Goal: Task Accomplishment & Management: Complete application form

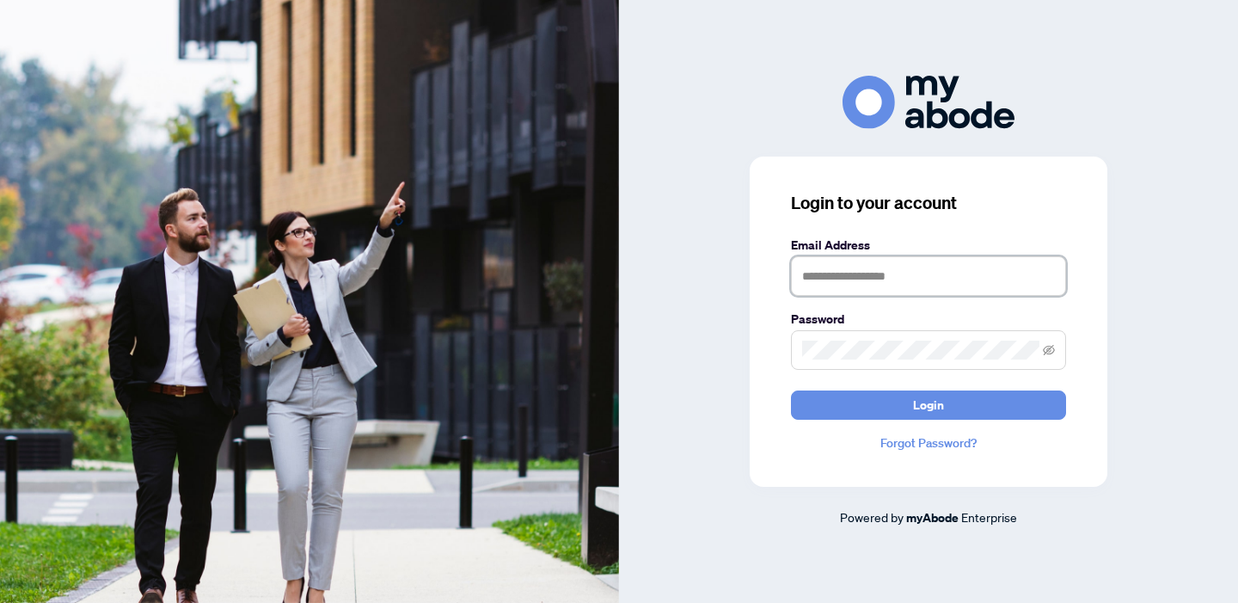
click at [888, 280] on input "text" at bounding box center [928, 276] width 275 height 40
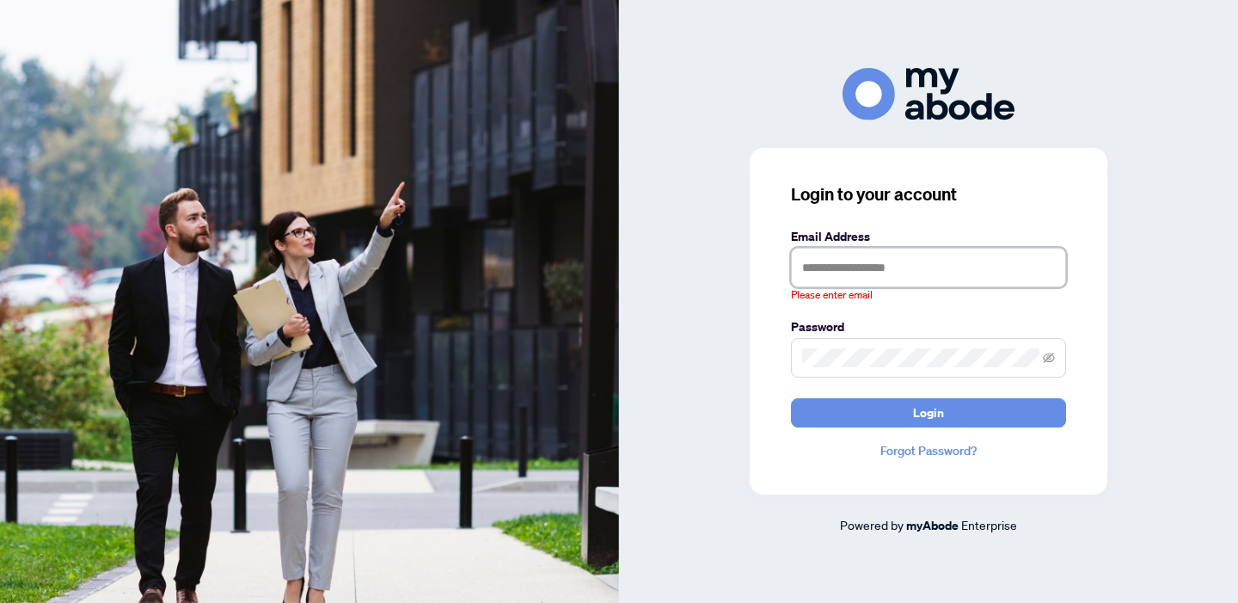
type input "**********"
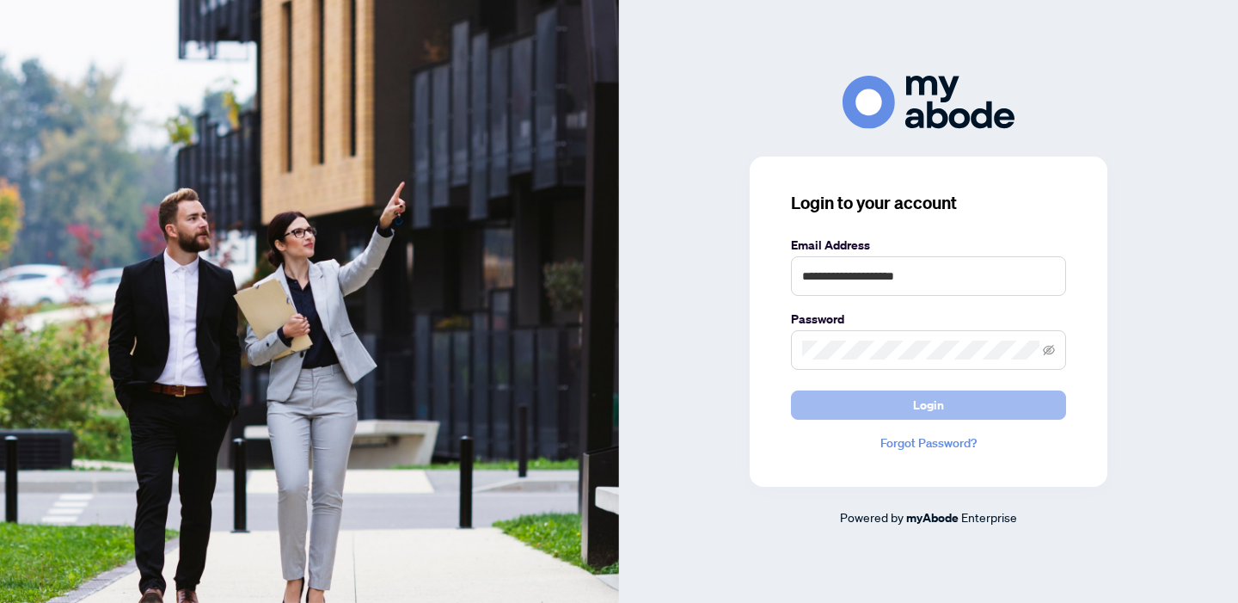
click at [931, 411] on span "Login" at bounding box center [928, 405] width 31 height 28
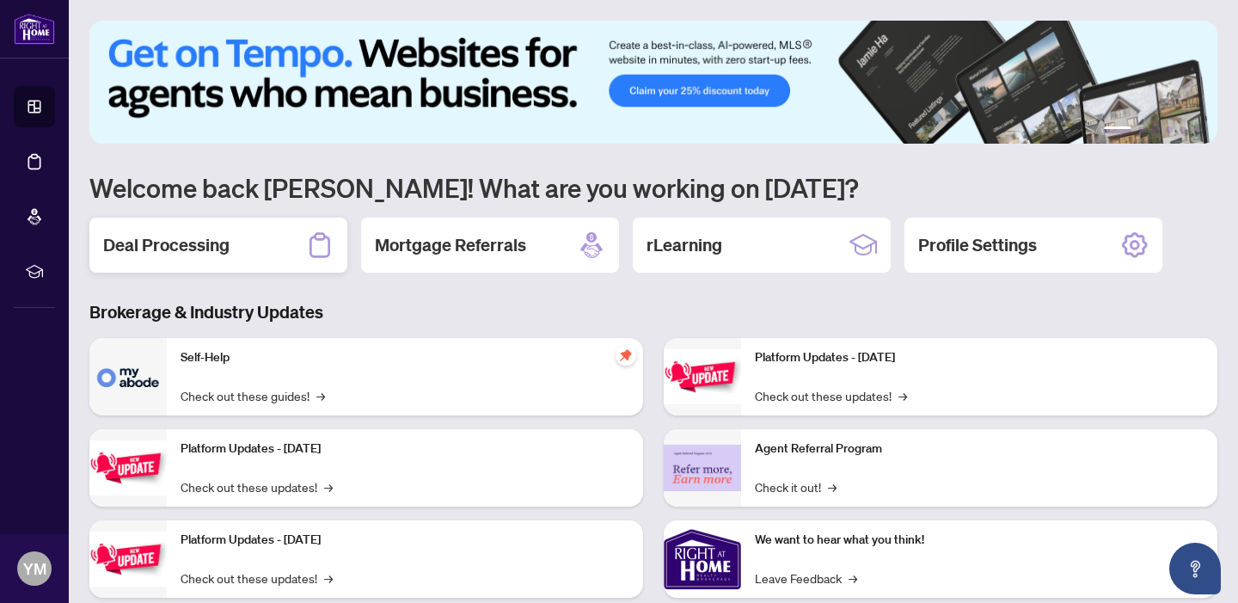
click at [197, 243] on h2 "Deal Processing" at bounding box center [166, 245] width 126 height 24
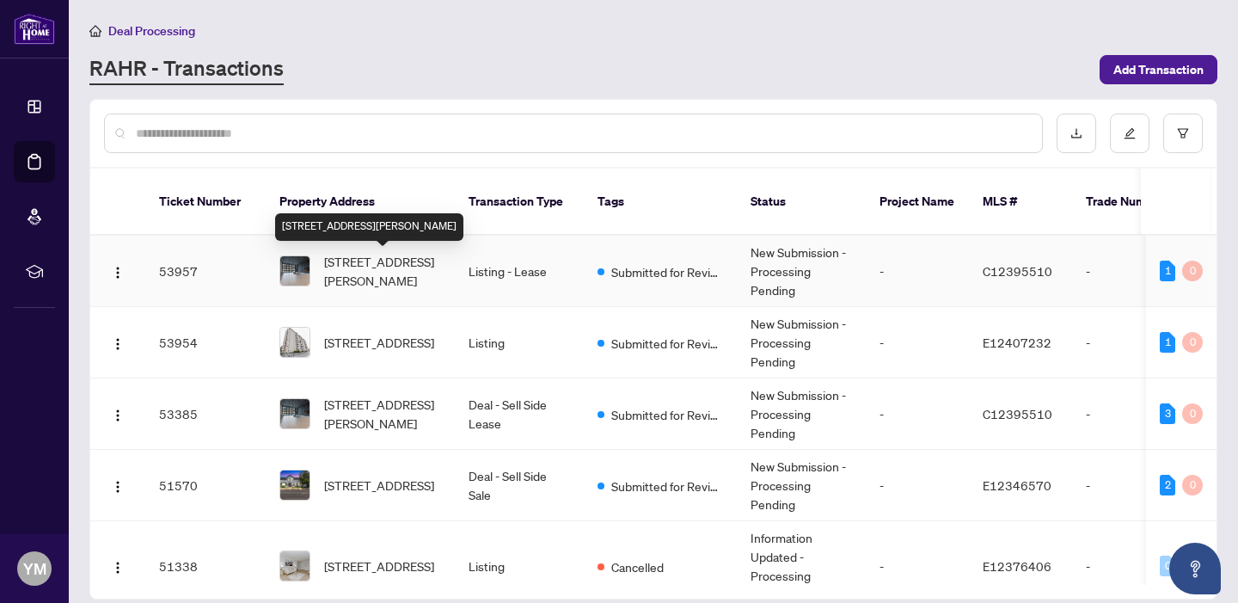
click at [408, 267] on span "[STREET_ADDRESS][PERSON_NAME]" at bounding box center [382, 271] width 117 height 38
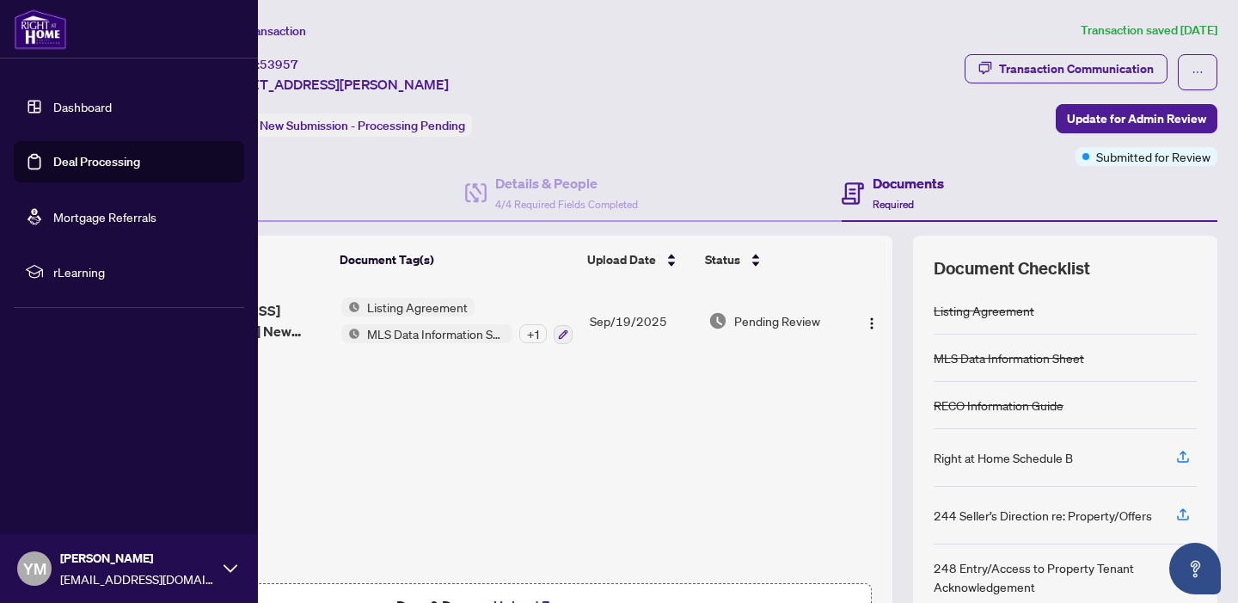
click at [66, 111] on link "Dashboard" at bounding box center [82, 106] width 58 height 15
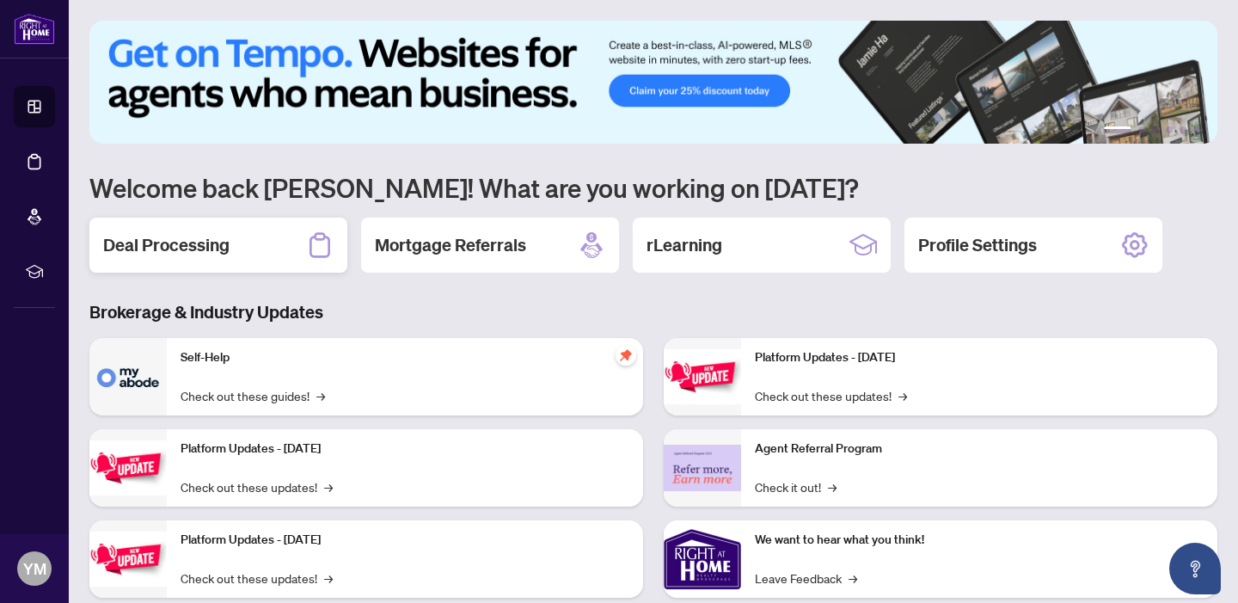
click at [188, 242] on h2 "Deal Processing" at bounding box center [166, 245] width 126 height 24
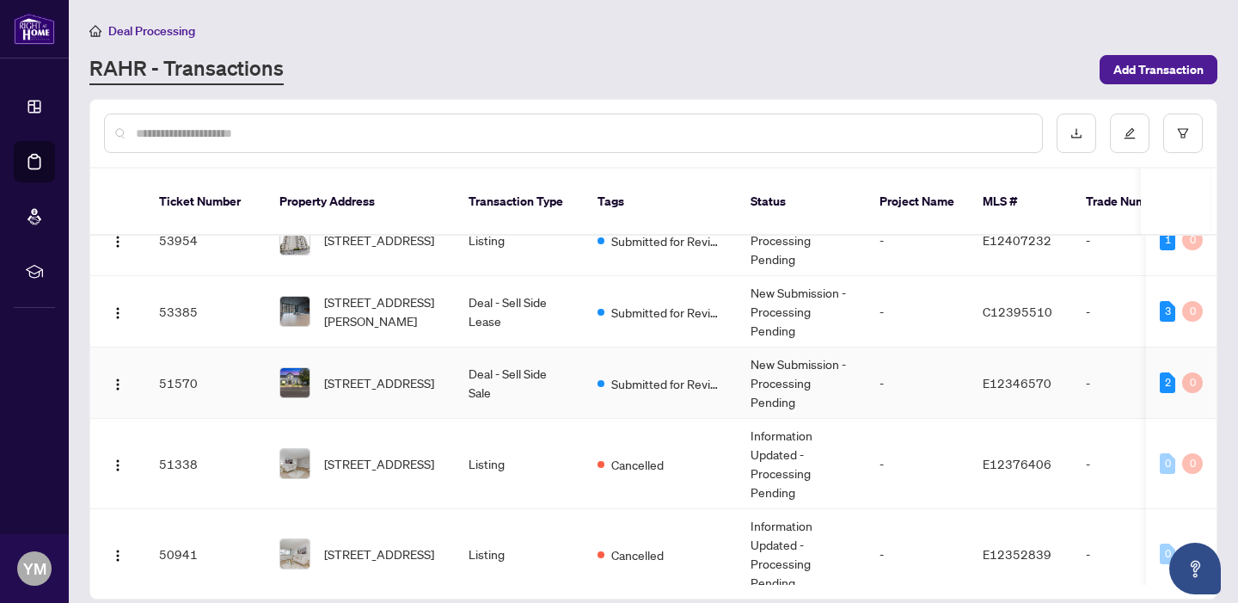
scroll to position [106, 0]
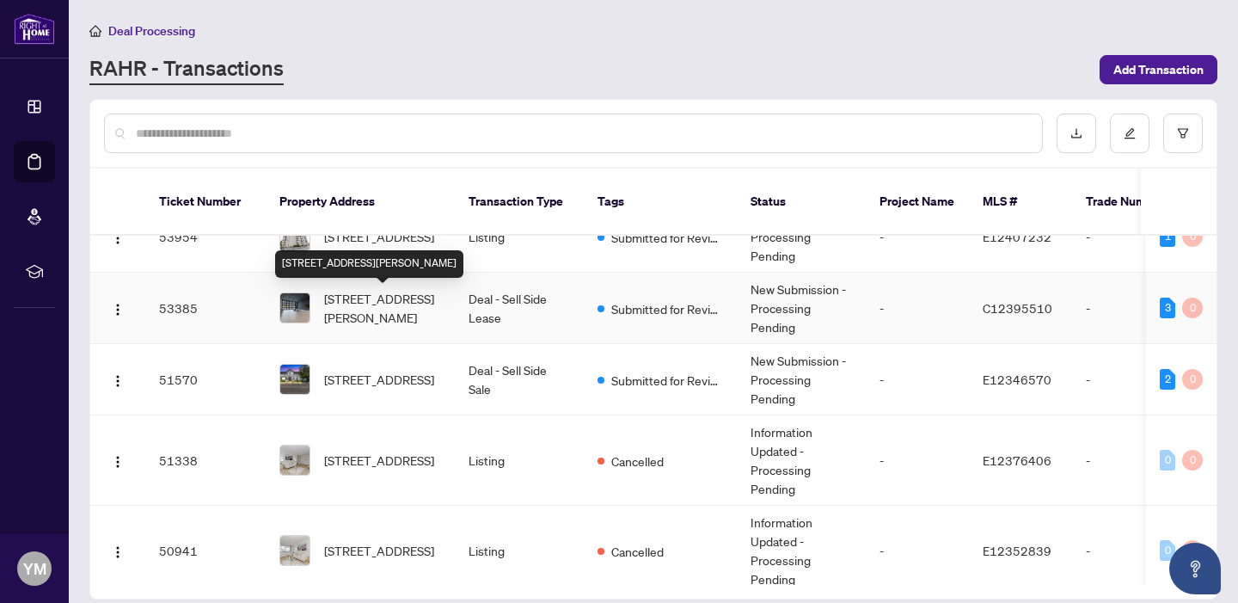
click at [378, 297] on span "[STREET_ADDRESS][PERSON_NAME]" at bounding box center [382, 308] width 117 height 38
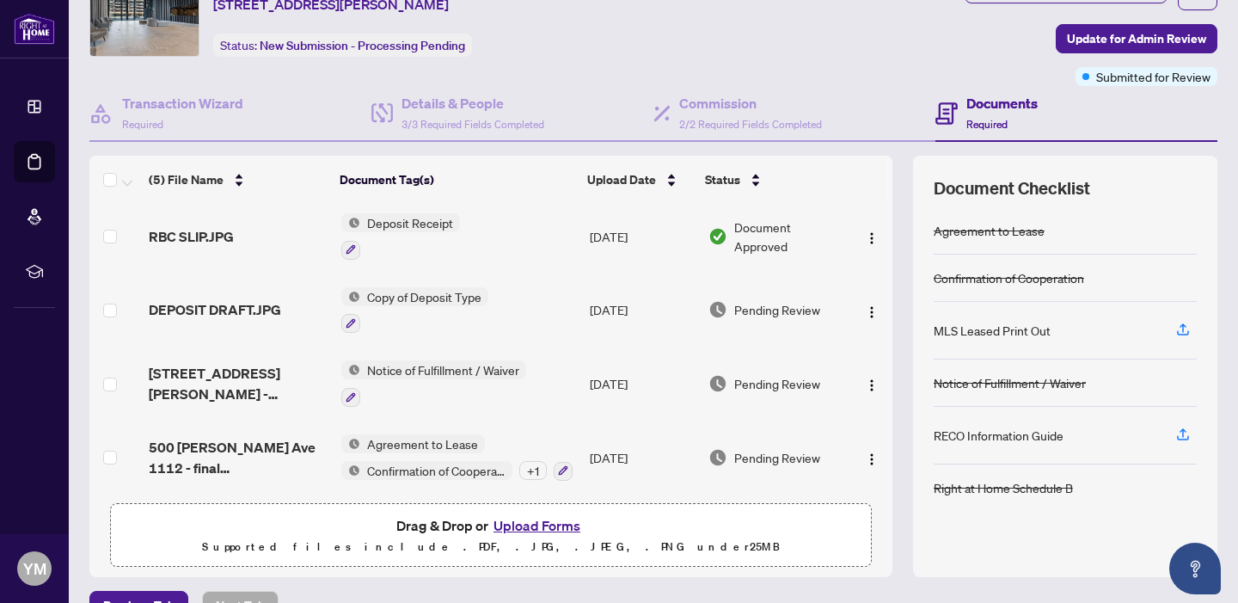
scroll to position [116, 0]
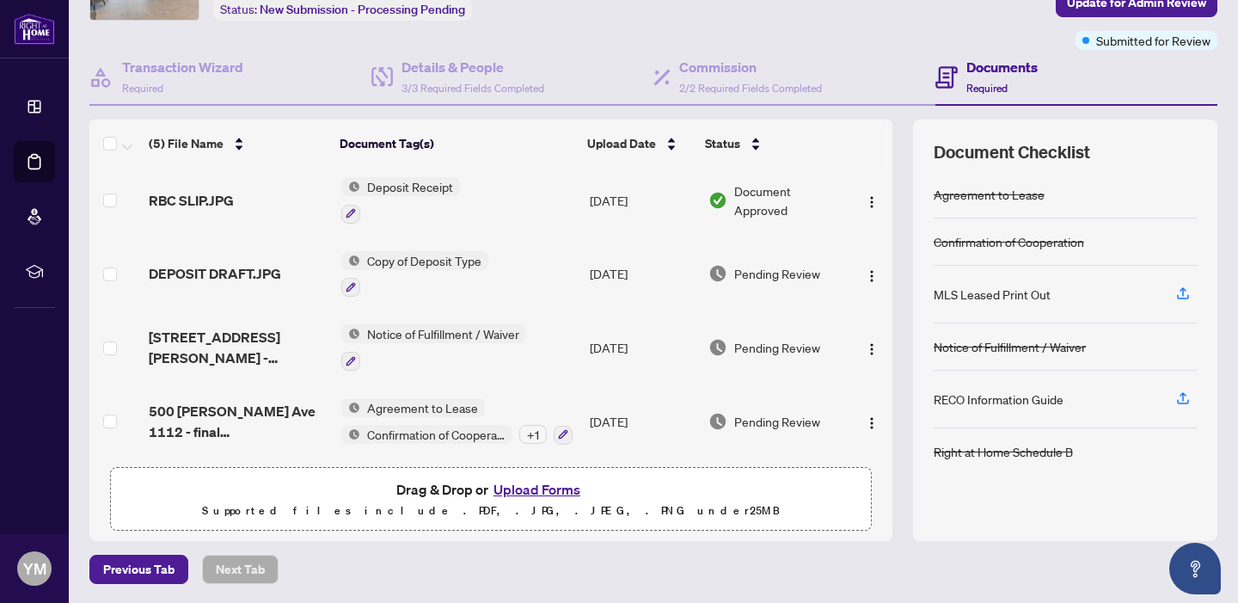
click at [557, 485] on button "Upload Forms" at bounding box center [537, 489] width 97 height 22
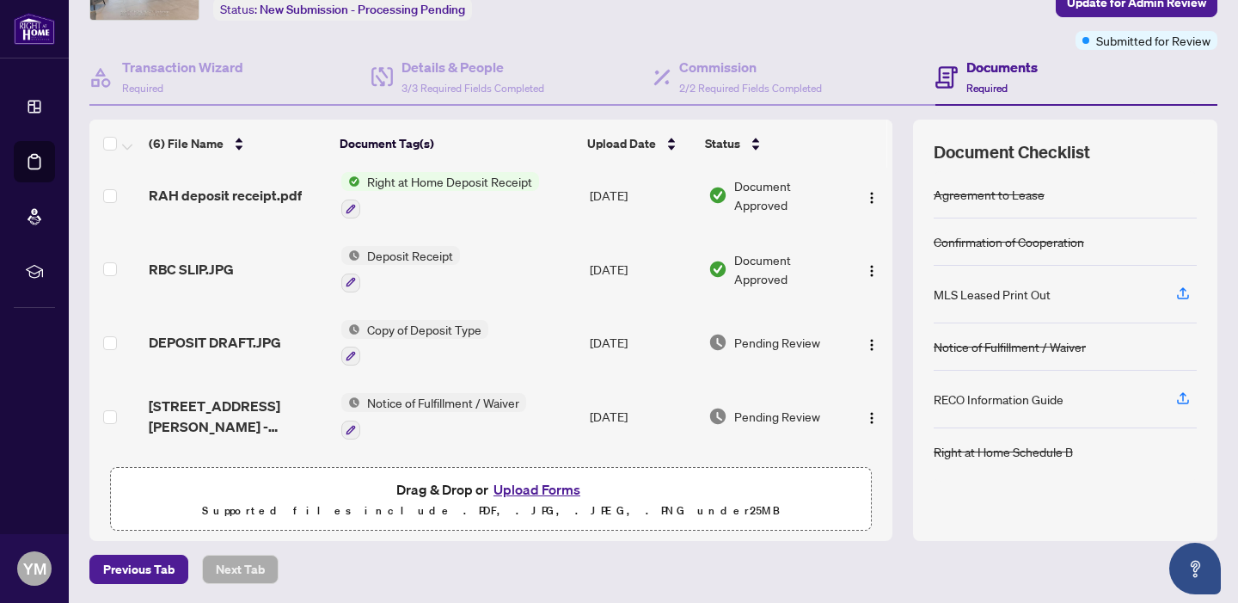
scroll to position [0, 0]
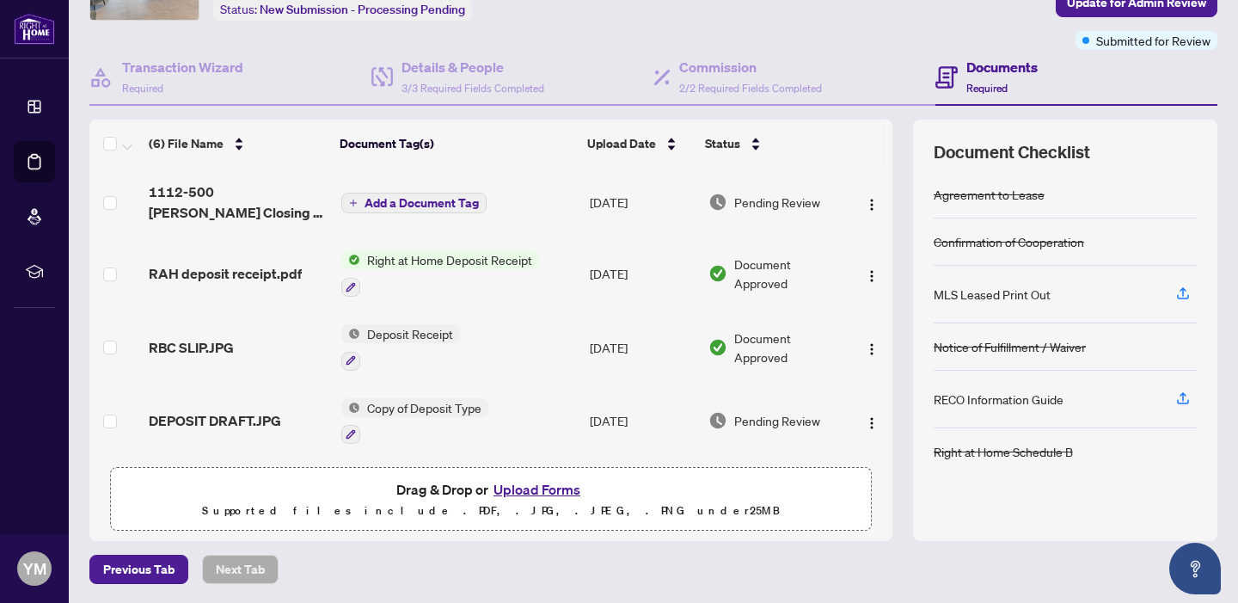
click at [422, 203] on span "Add a Document Tag" at bounding box center [422, 203] width 114 height 12
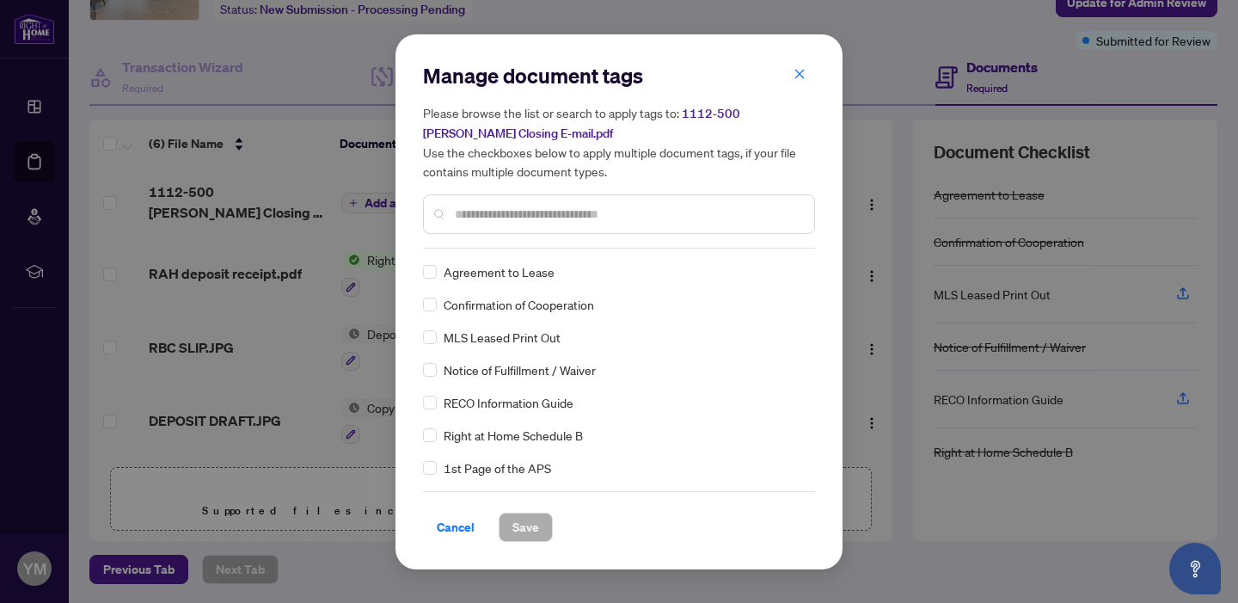
click at [486, 220] on input "text" at bounding box center [628, 214] width 346 height 19
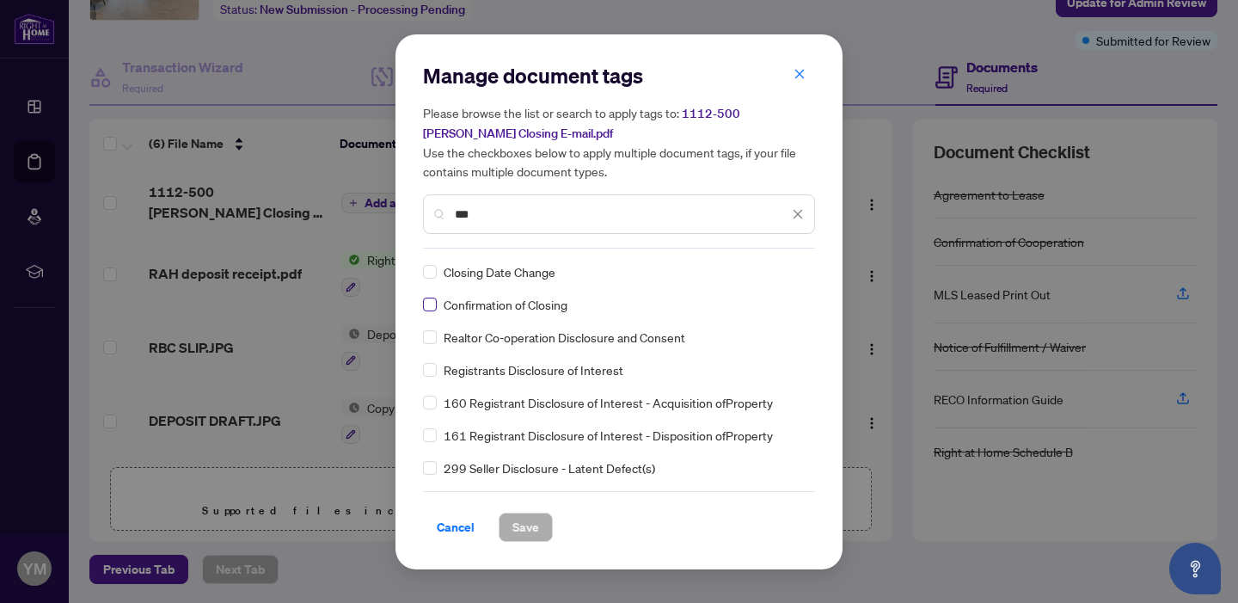
type input "***"
click at [515, 514] on span "Save" at bounding box center [526, 527] width 27 height 28
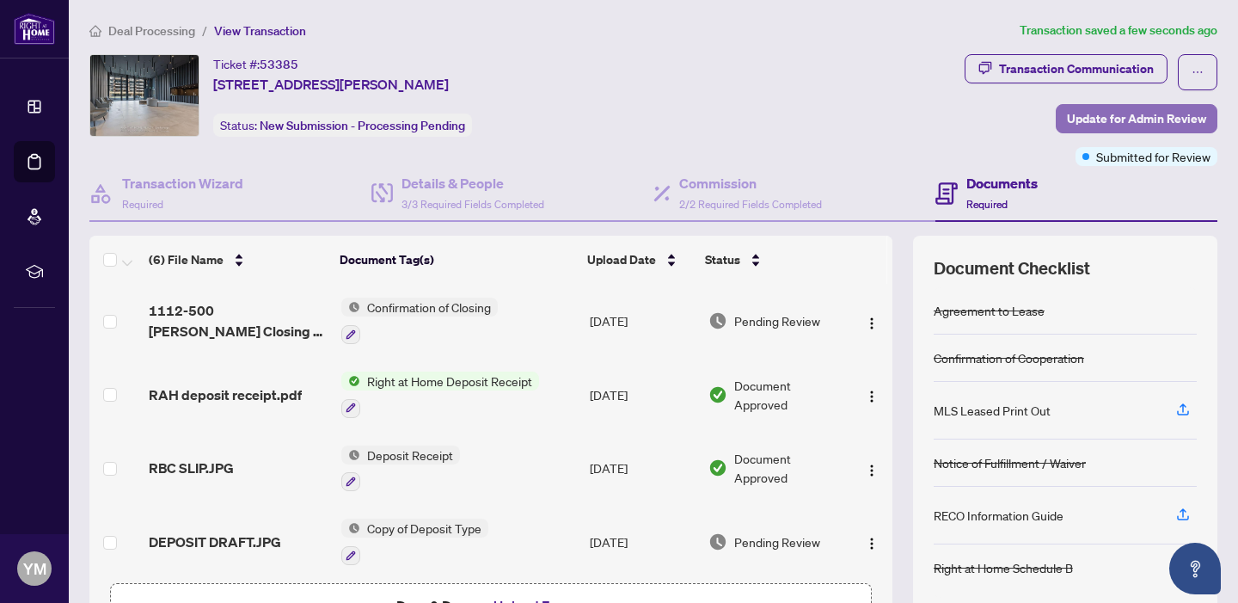
click at [1122, 114] on span "Update for Admin Review" at bounding box center [1136, 119] width 139 height 28
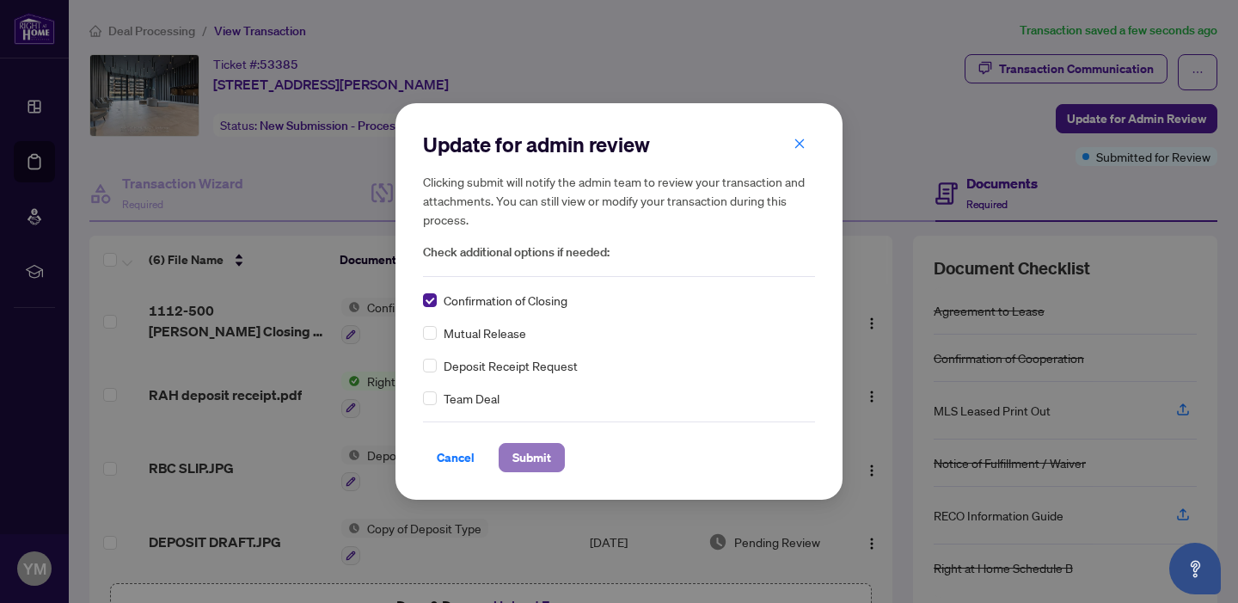
click at [529, 453] on span "Submit" at bounding box center [532, 458] width 39 height 28
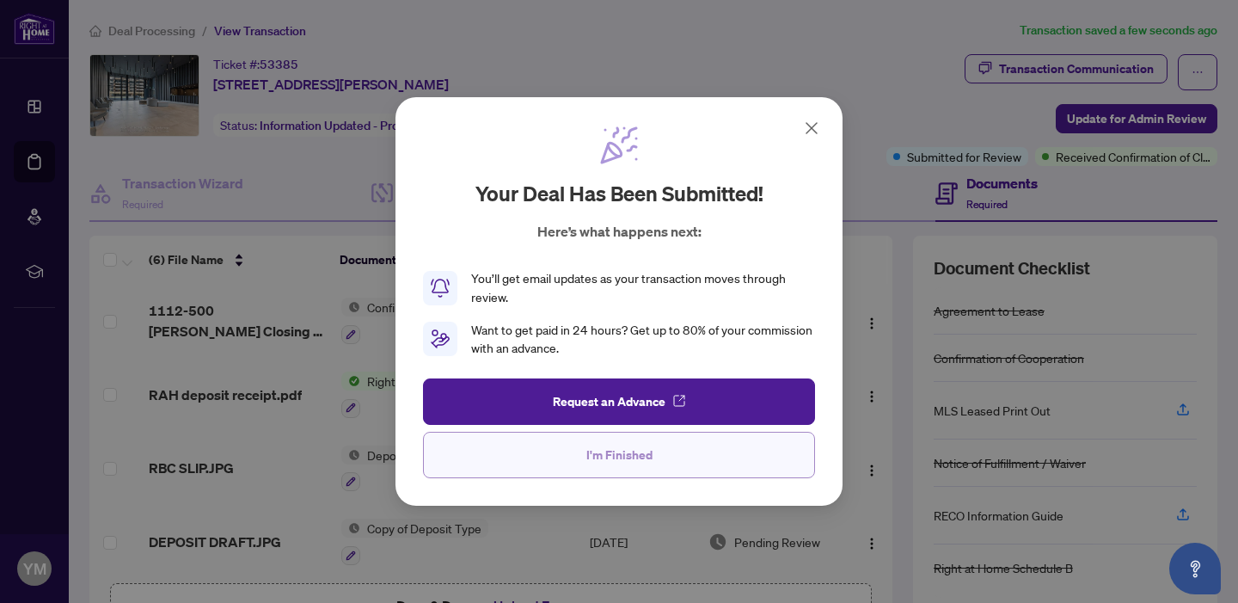
click at [666, 461] on button "I'm Finished" at bounding box center [619, 455] width 392 height 46
